Goal: Contribute content: Contribute content

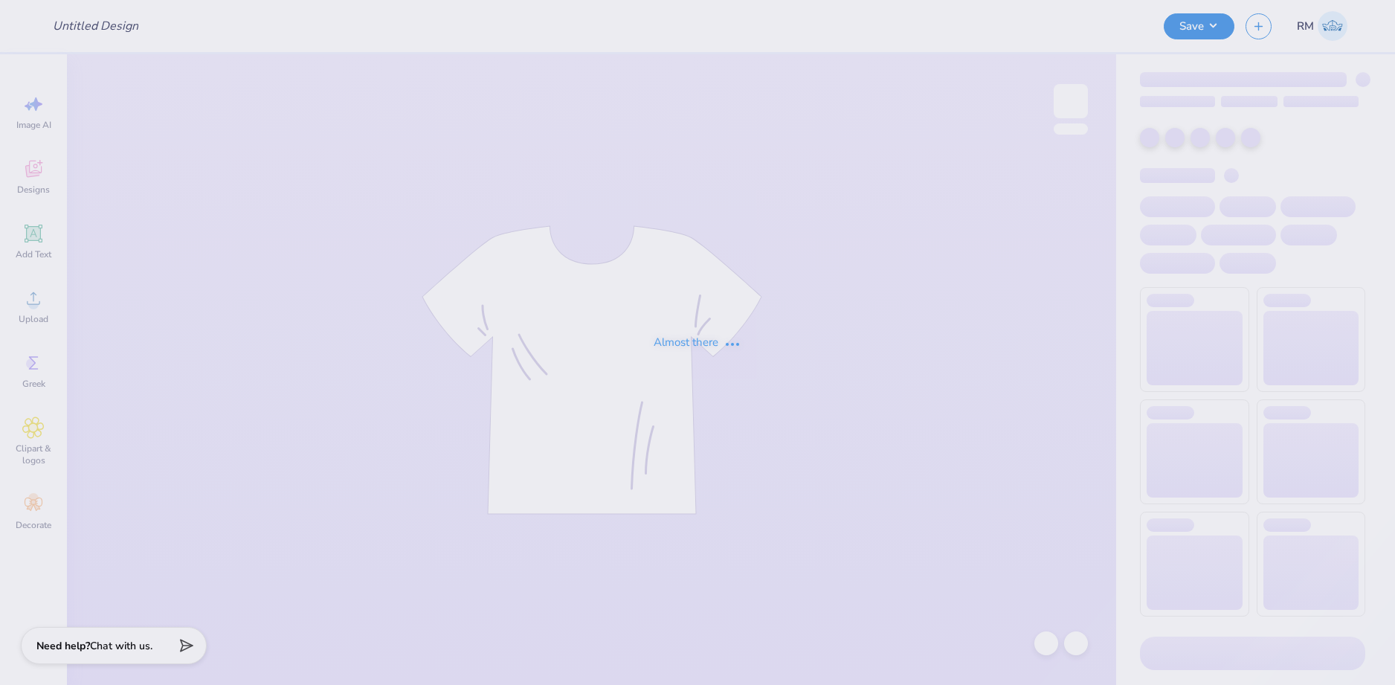
type input "Jump Club"
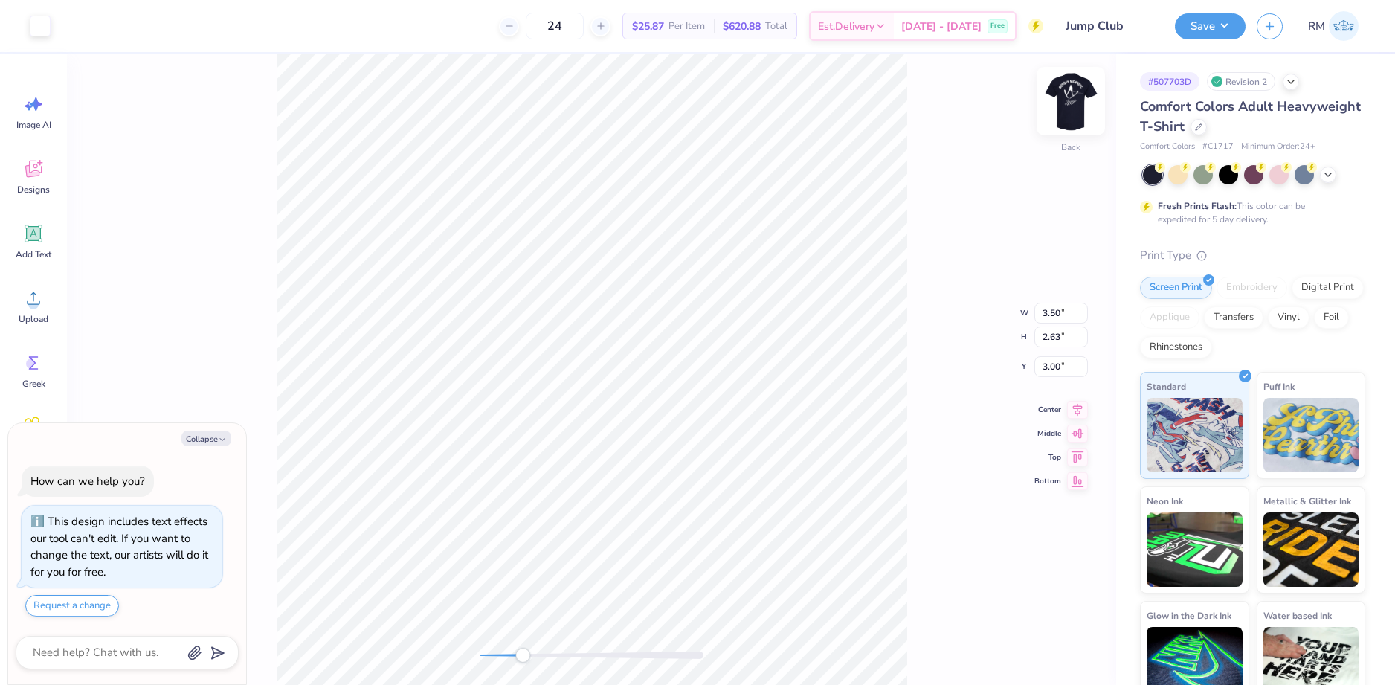
click at [1071, 106] on img at bounding box center [1070, 100] width 59 height 59
click at [1065, 98] on img at bounding box center [1070, 100] width 59 height 59
click at [1070, 110] on img at bounding box center [1070, 100] width 59 height 59
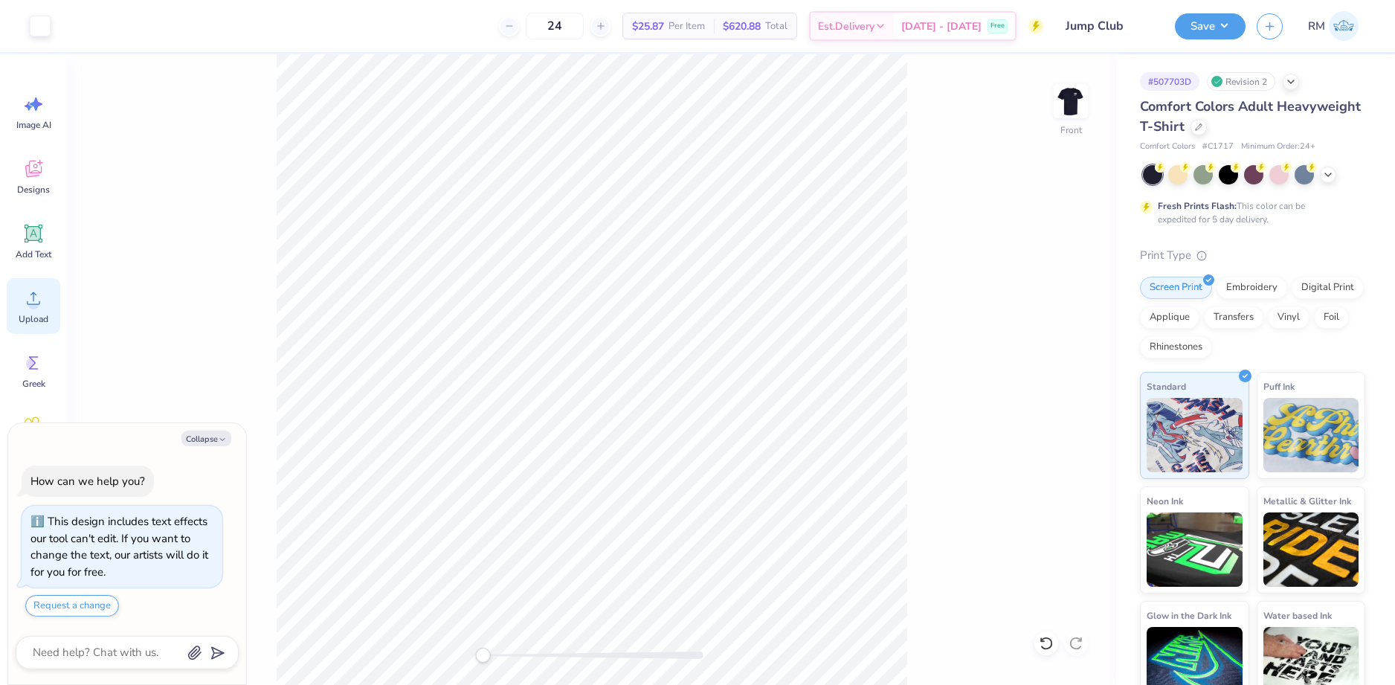
click at [39, 307] on icon at bounding box center [33, 298] width 22 height 22
click at [1074, 394] on icon at bounding box center [1078, 395] width 10 height 13
click at [1075, 393] on icon at bounding box center [1077, 396] width 21 height 18
click at [1077, 396] on icon at bounding box center [1078, 395] width 10 height 13
click at [718, 515] on li "Group" at bounding box center [741, 521] width 117 height 29
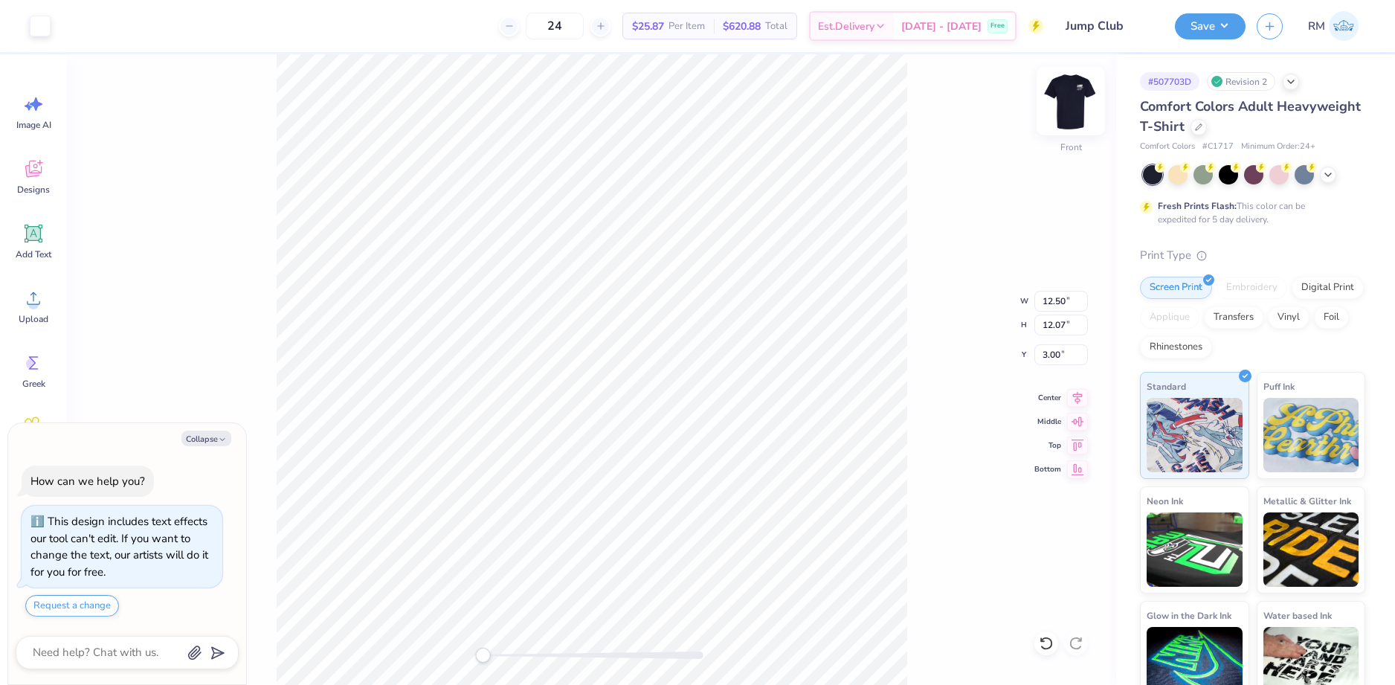
click at [1062, 95] on img at bounding box center [1070, 100] width 59 height 59
click at [1218, 32] on button "Save" at bounding box center [1210, 24] width 71 height 26
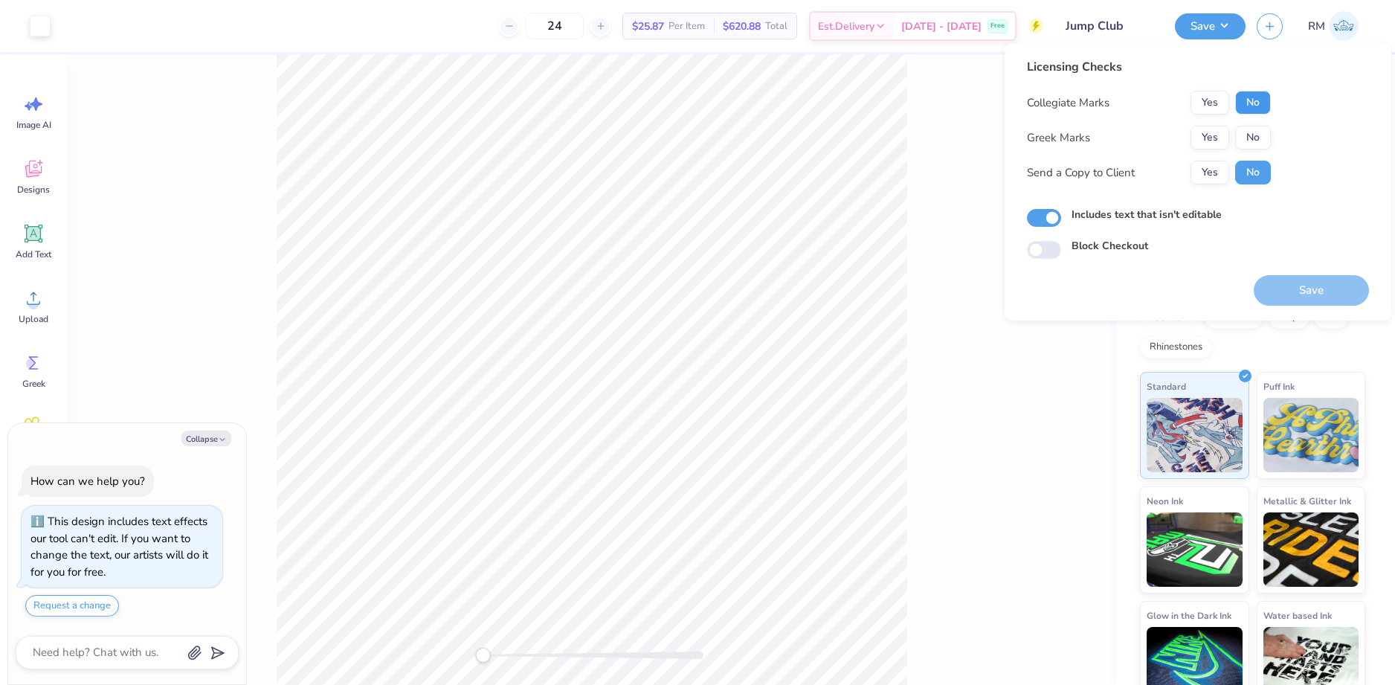
click at [1238, 97] on button "No" at bounding box center [1253, 103] width 36 height 24
click at [1245, 138] on button "No" at bounding box center [1253, 138] width 36 height 24
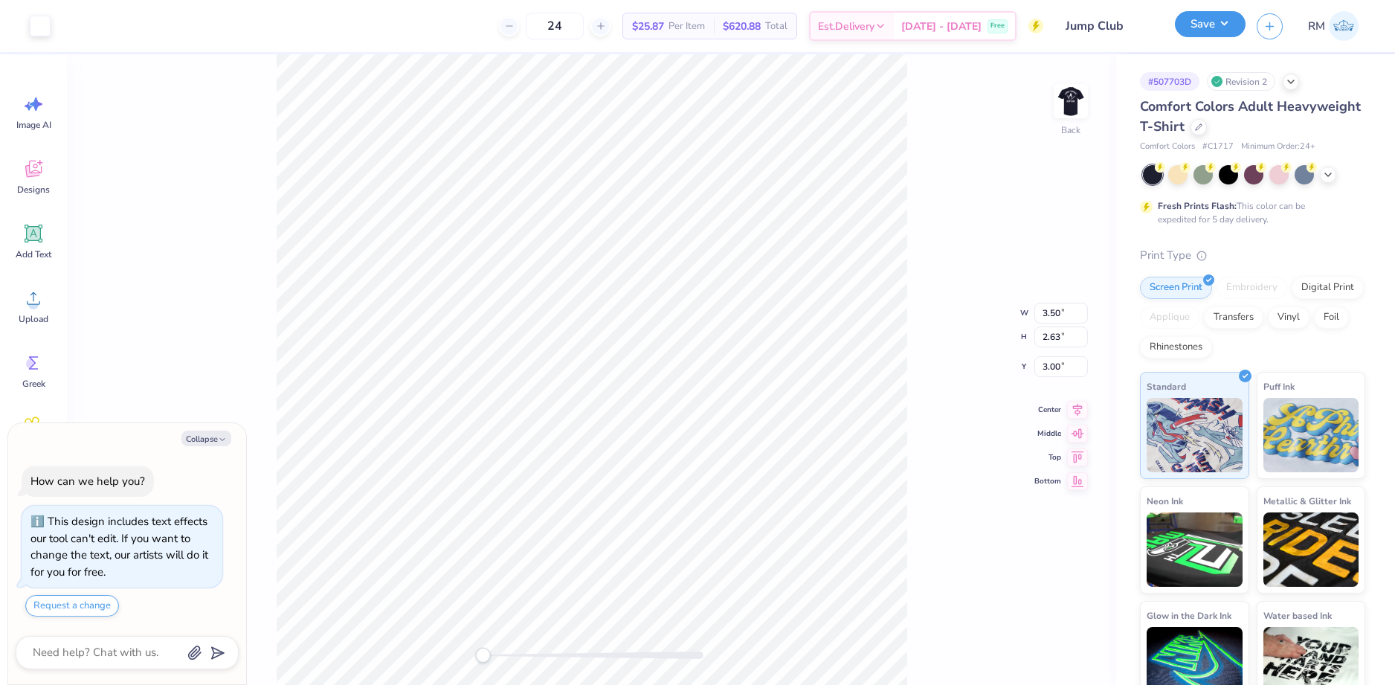
click at [1200, 29] on button "Save" at bounding box center [1210, 24] width 71 height 26
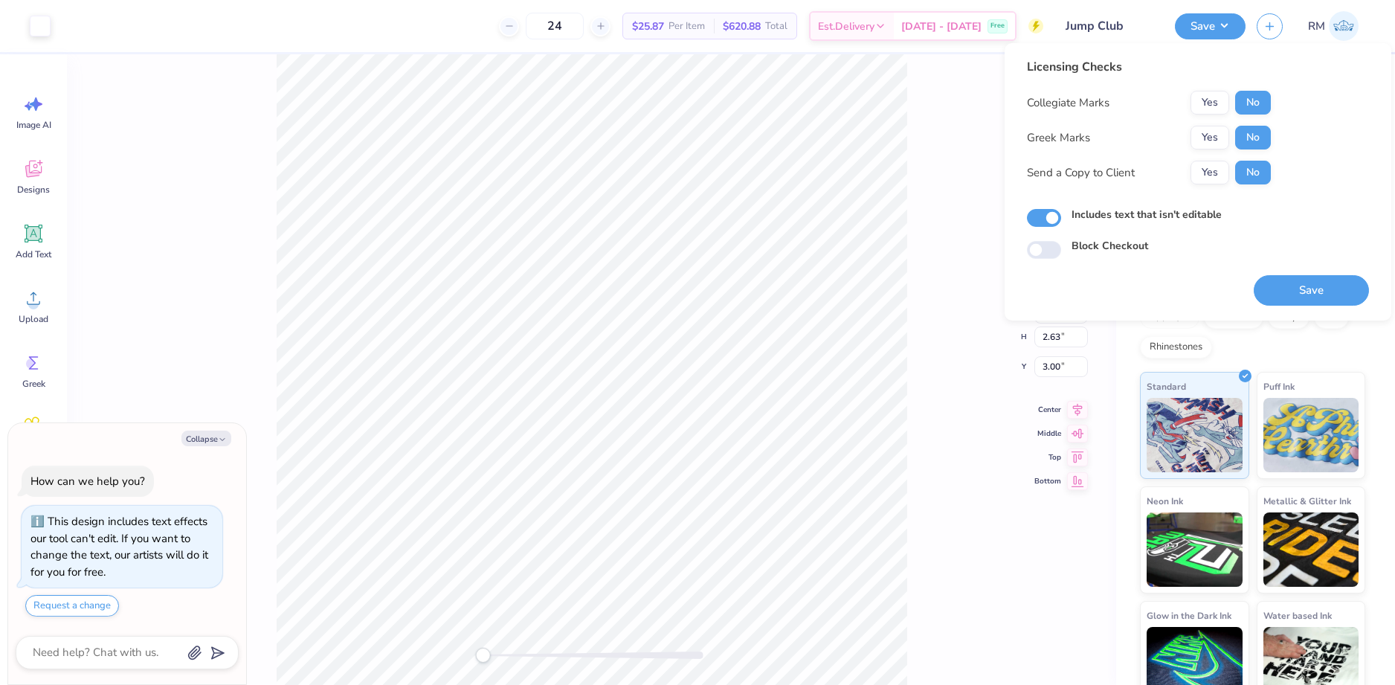
click at [1285, 293] on button "Save" at bounding box center [1311, 290] width 115 height 30
type textarea "x"
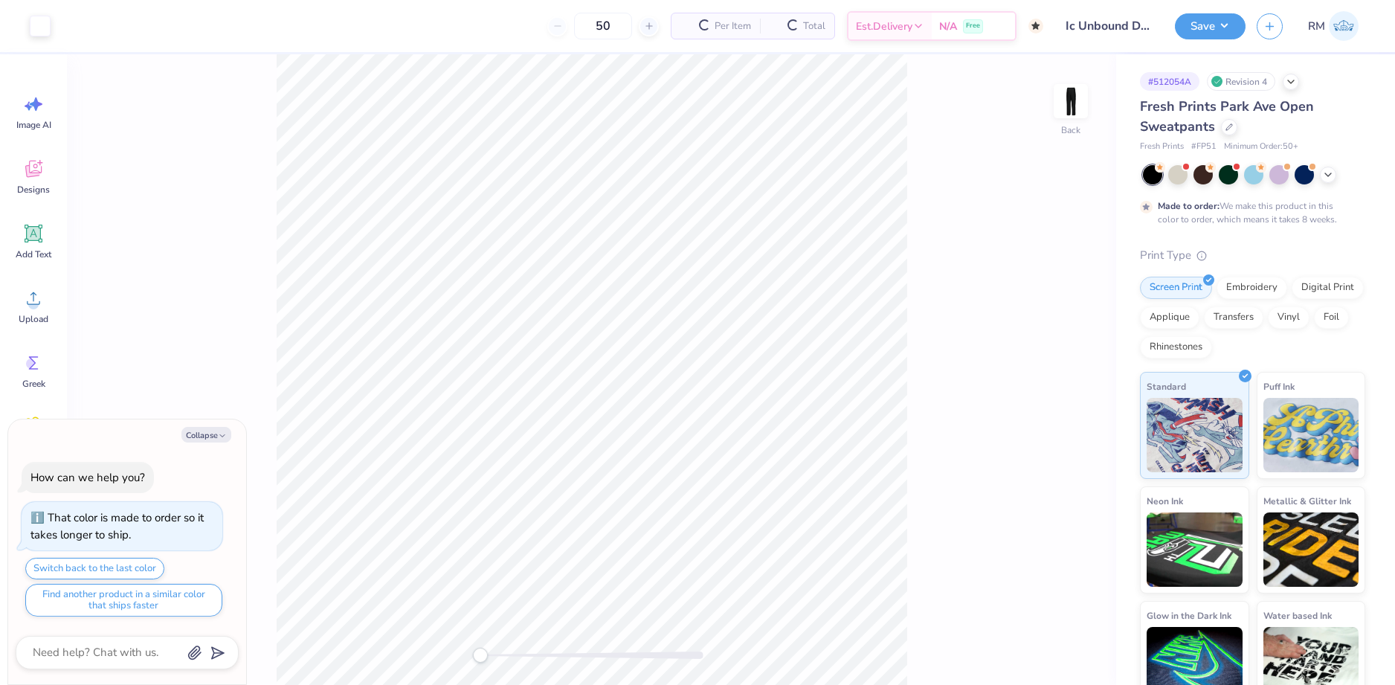
type textarea "x"
